Goal: Task Accomplishment & Management: Complete application form

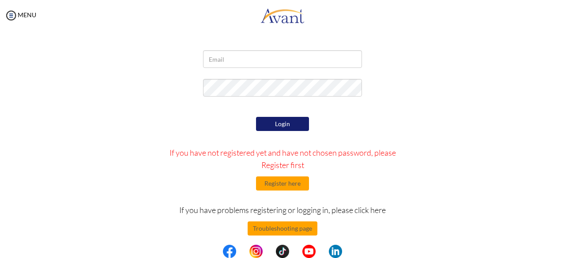
scroll to position [39, 0]
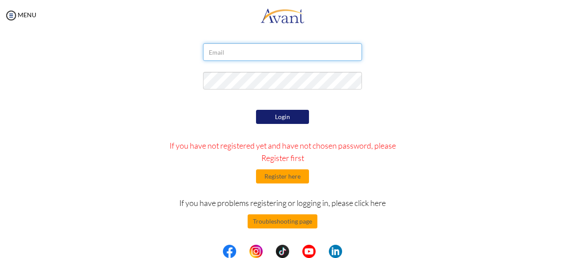
click at [252, 52] on input "email" at bounding box center [282, 52] width 159 height 18
type input "godfredowusu637@ymail.com"
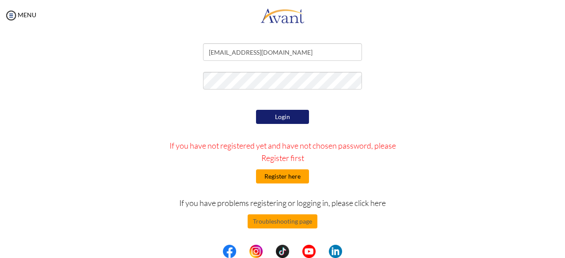
click at [275, 178] on button "Register here" at bounding box center [282, 177] width 53 height 14
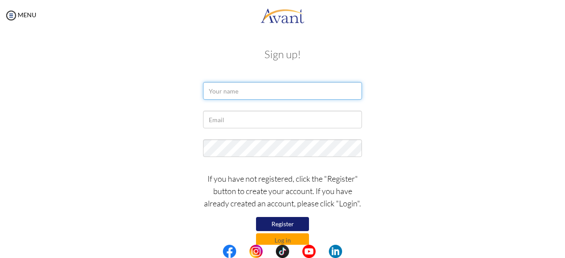
click at [252, 93] on input "text" at bounding box center [282, 91] width 159 height 18
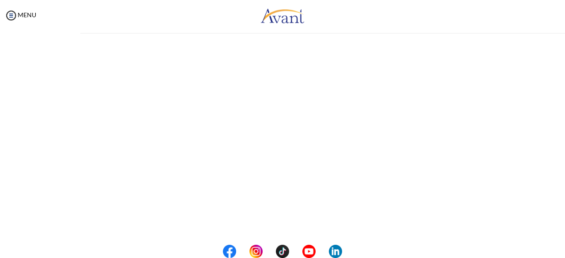
click at [243, 91] on div "My Status What is the next step? We would like you to watch the introductory vi…" at bounding box center [282, 160] width 565 height 258
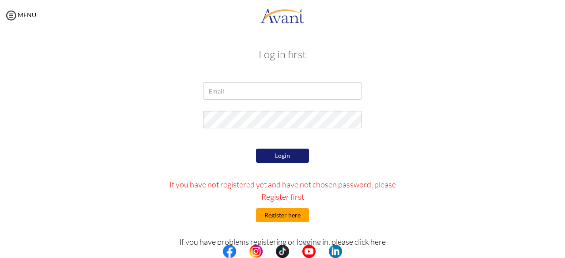
click at [280, 216] on button "Register here" at bounding box center [282, 215] width 53 height 14
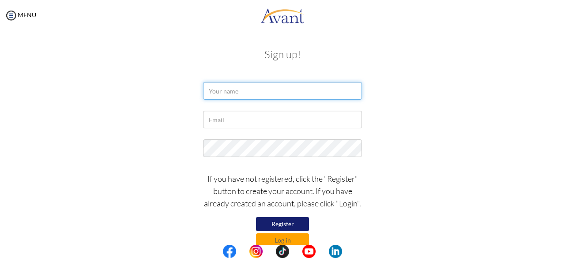
click at [244, 91] on input "text" at bounding box center [282, 91] width 159 height 18
type input "Benedicta Appiah"
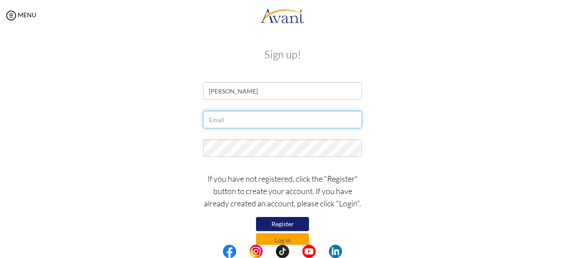
click at [239, 117] on input "text" at bounding box center [282, 120] width 159 height 18
type input "godfredowusu637@ymail.com"
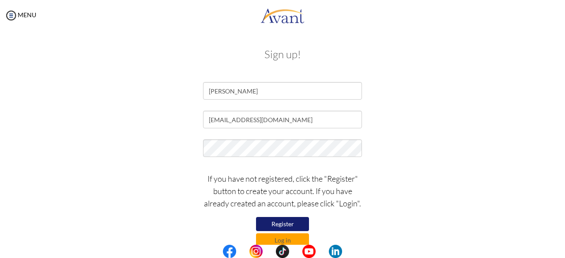
click at [299, 223] on button "Register" at bounding box center [282, 224] width 53 height 14
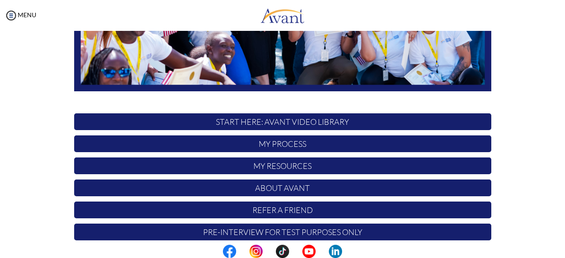
scroll to position [232, 0]
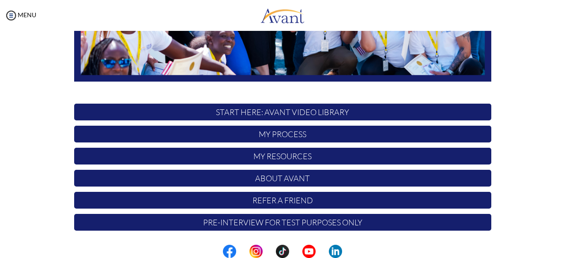
click at [537, 181] on div "Hi Benedicta ! START HERE: Avant Video Library My Process My Resources About Av…" at bounding box center [282, 21] width 517 height 429
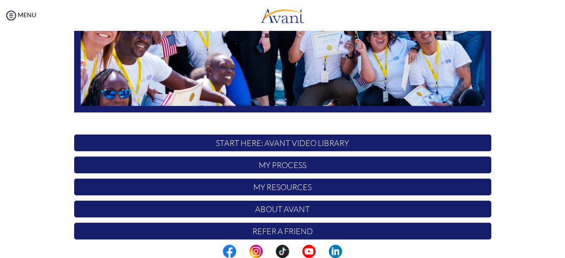
scroll to position [208, 0]
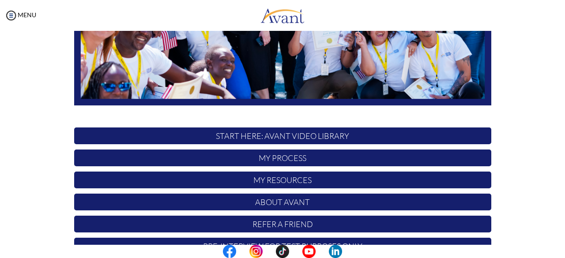
click at [284, 132] on p "START HERE: Avant Video Library" at bounding box center [282, 136] width 417 height 17
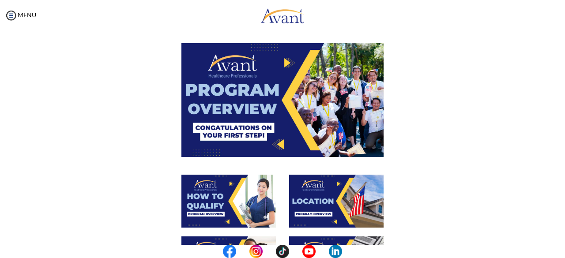
scroll to position [8, 0]
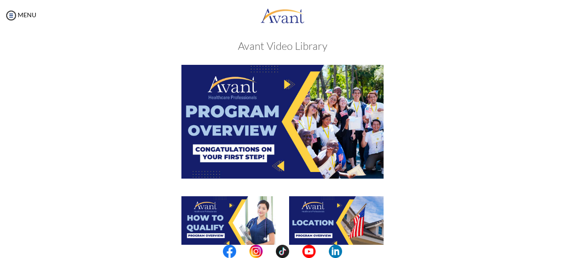
click at [299, 130] on img at bounding box center [283, 121] width 202 height 113
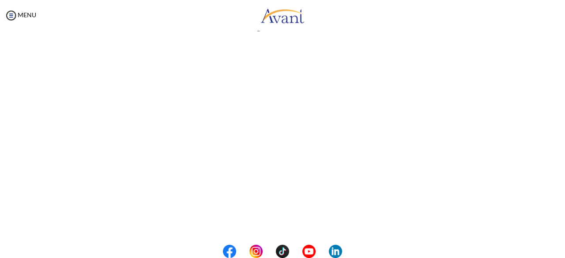
scroll to position [0, 0]
click at [199, 86] on body "Maintenance break. Please come back in 2 hours. MENU My Status What is the next…" at bounding box center [282, 129] width 565 height 258
click at [19, 14] on link "MENU" at bounding box center [20, 15] width 32 height 8
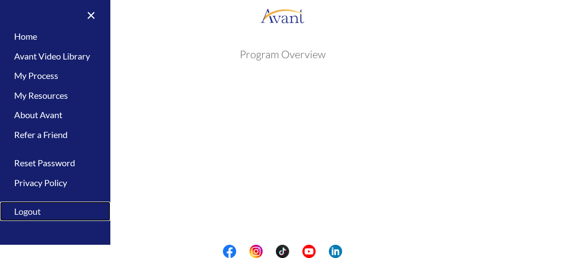
click at [32, 212] on link "Logout" at bounding box center [55, 212] width 110 height 20
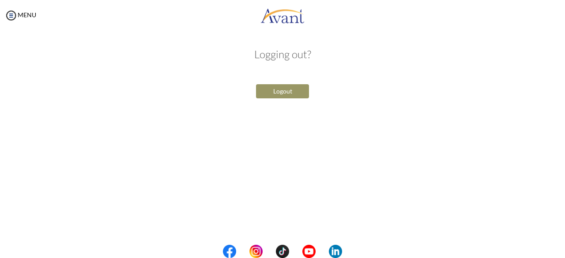
click at [295, 95] on button "Logout" at bounding box center [282, 91] width 53 height 14
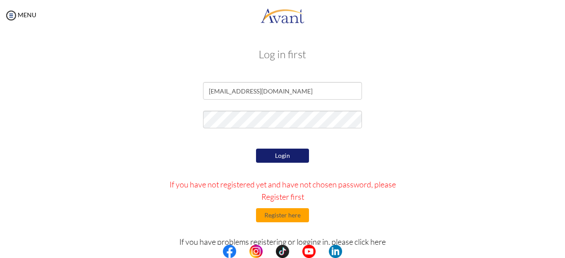
click at [289, 154] on button "Login" at bounding box center [282, 156] width 53 height 14
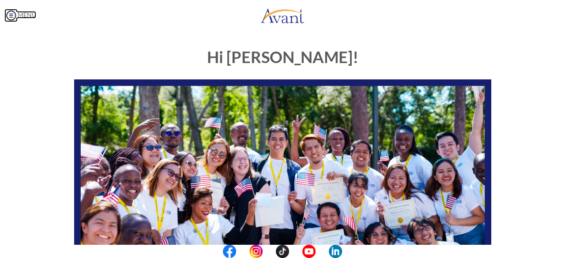
click at [34, 13] on link "MENU" at bounding box center [20, 15] width 32 height 8
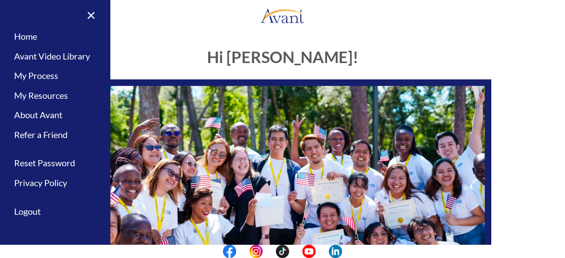
click at [260, 112] on img at bounding box center [282, 196] width 417 height 235
click at [507, 76] on div "Hi Benedicta! START HERE: Avant Video Library My Process My Resources About Ava…" at bounding box center [282, 254] width 517 height 429
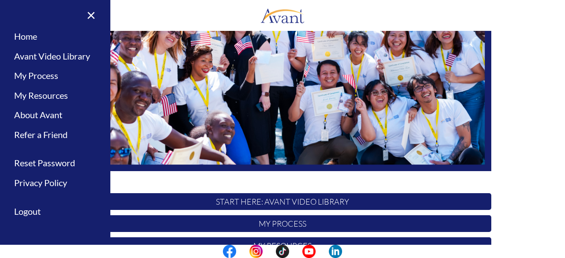
scroll to position [143, 0]
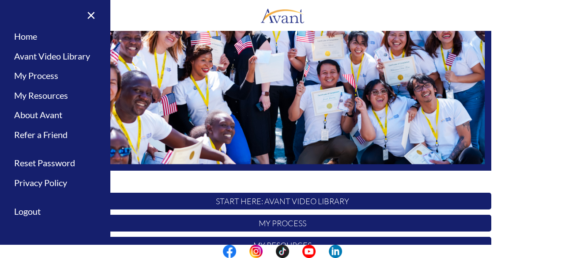
click at [295, 204] on p "START HERE: Avant Video Library" at bounding box center [282, 201] width 417 height 17
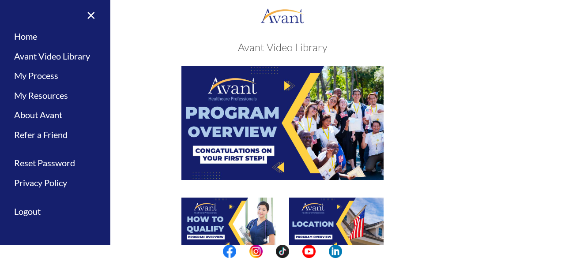
scroll to position [0, 0]
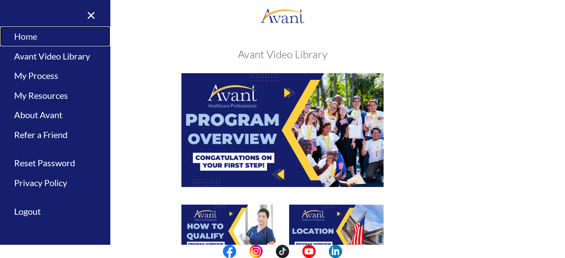
click at [28, 31] on link "Home" at bounding box center [55, 36] width 110 height 20
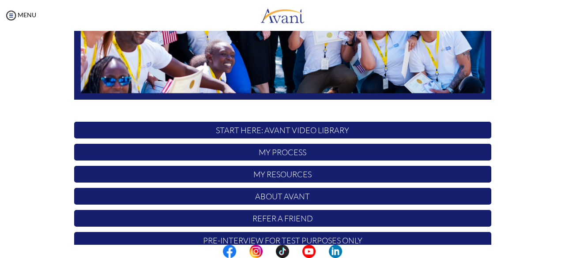
scroll to position [232, 0]
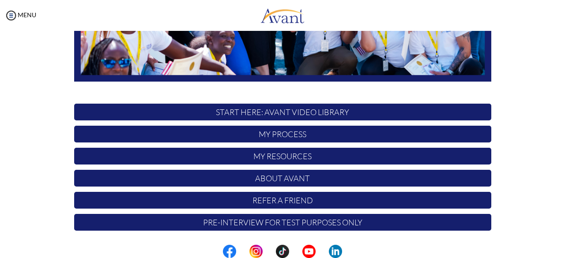
click at [283, 130] on p "My Process" at bounding box center [282, 134] width 417 height 17
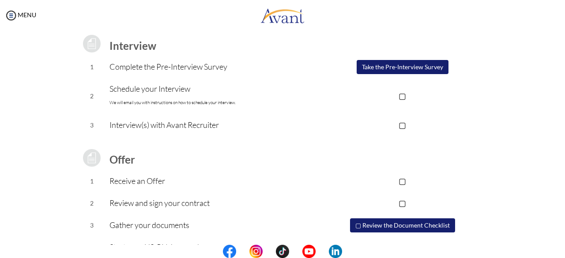
scroll to position [143, 0]
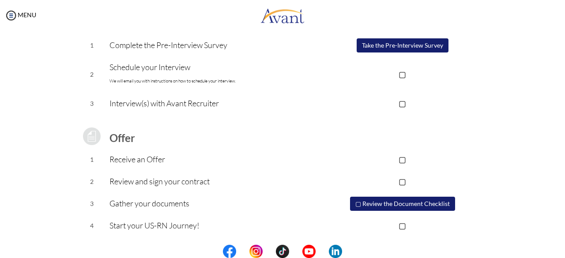
click at [296, 171] on td "Review and sign your contract" at bounding box center [212, 182] width 204 height 22
click at [427, 46] on button "Take the Pre-Interview Survey" at bounding box center [403, 45] width 92 height 14
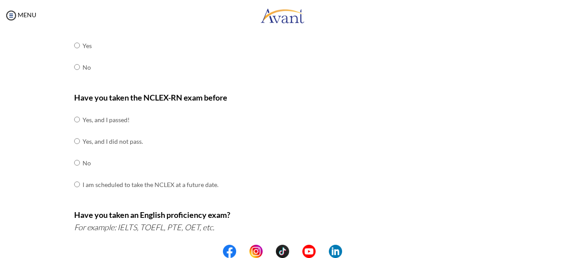
scroll to position [63, 0]
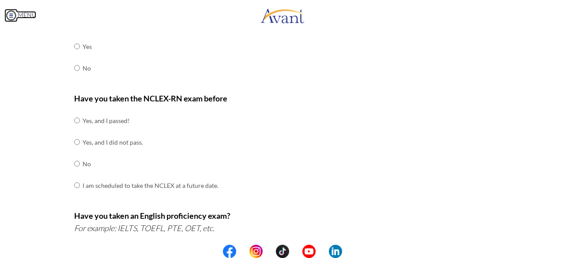
click at [26, 17] on link "MENU" at bounding box center [20, 15] width 32 height 8
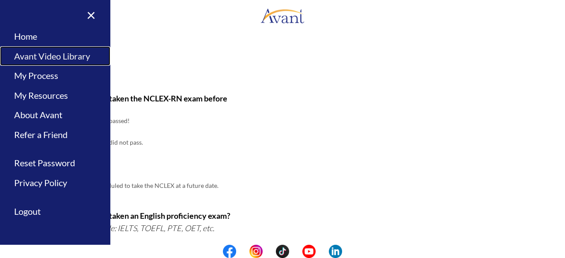
click at [44, 55] on link "Avant Video Library" at bounding box center [55, 56] width 110 height 20
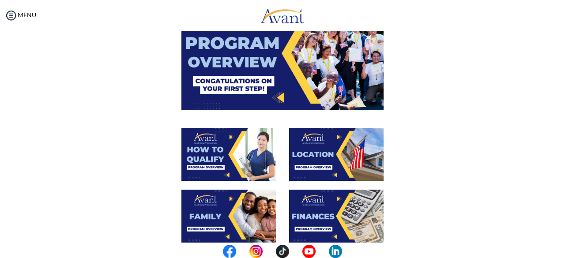
scroll to position [106, 0]
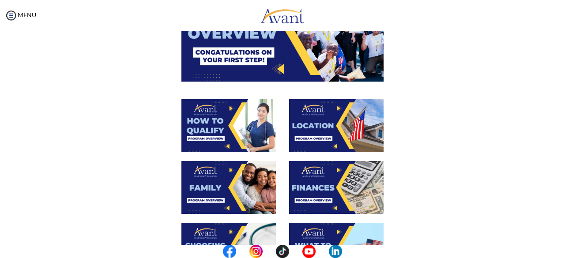
click at [318, 184] on img at bounding box center [336, 187] width 95 height 53
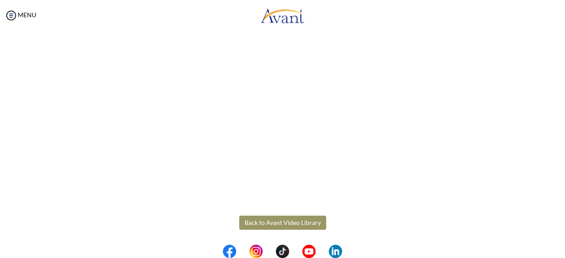
scroll to position [176, 0]
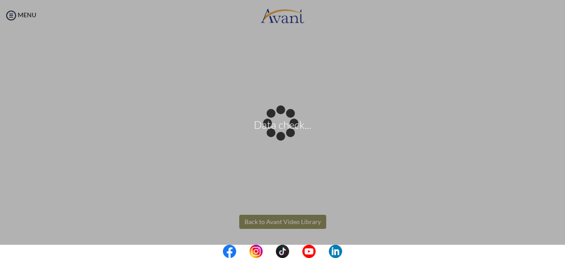
click at [295, 223] on body "Data check... Maintenance break. Please come back in 2 hours. MENU My Status Wh…" at bounding box center [282, 129] width 565 height 258
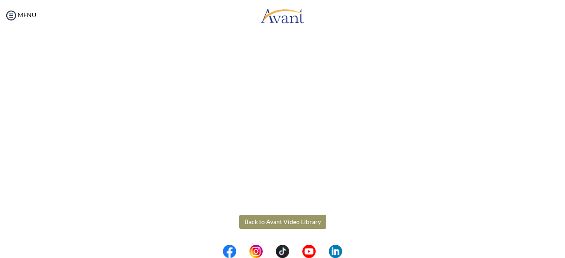
click at [295, 223] on button "Back to Avant Video Library" at bounding box center [282, 222] width 87 height 14
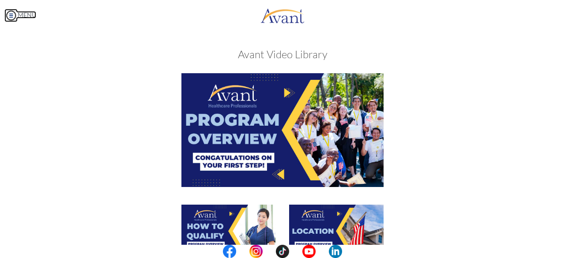
click at [23, 17] on link "MENU" at bounding box center [20, 15] width 32 height 8
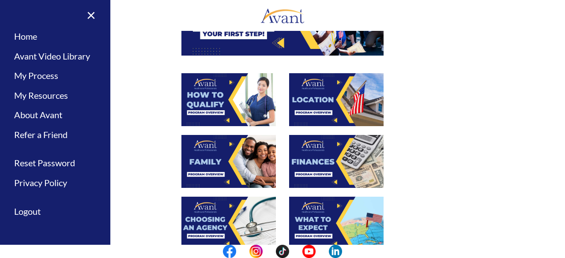
scroll to position [130, 0]
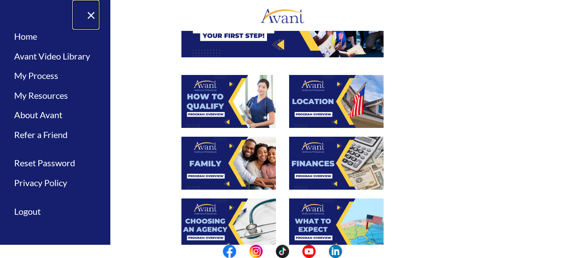
click at [95, 15] on link "×" at bounding box center [85, 15] width 27 height 30
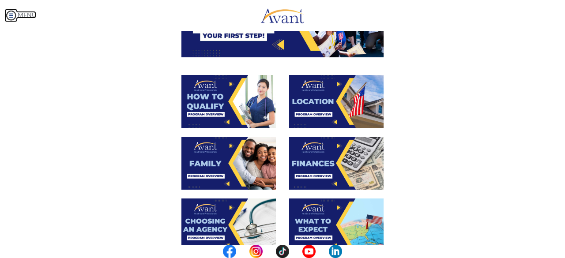
click at [16, 14] on img at bounding box center [10, 15] width 13 height 13
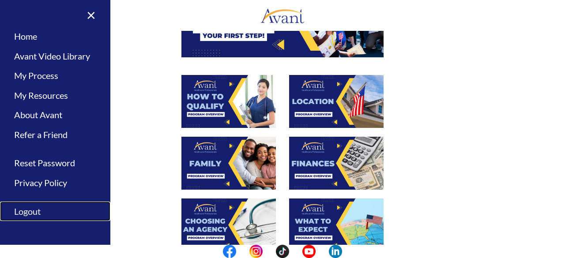
drag, startPoint x: 29, startPoint y: 210, endPoint x: 40, endPoint y: 212, distance: 11.3
click at [40, 212] on link "Logout" at bounding box center [55, 212] width 110 height 20
